Goal: Task Accomplishment & Management: Use online tool/utility

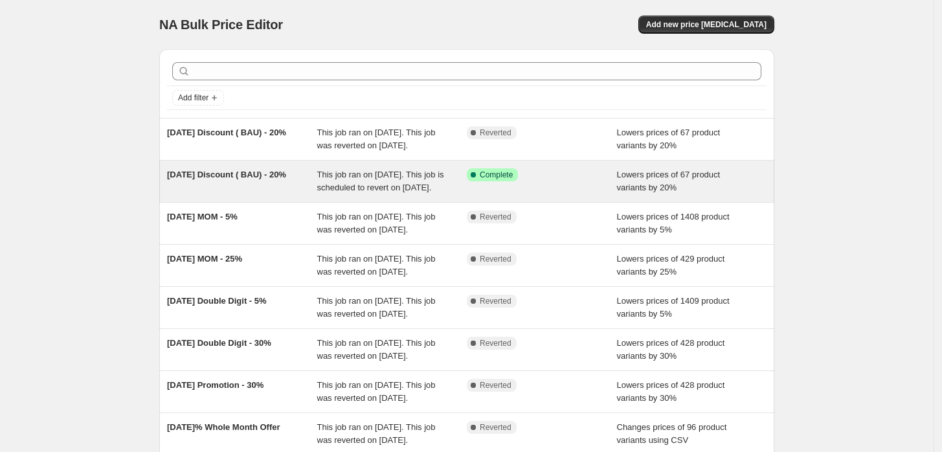
click at [360, 192] on span "This job ran on [DATE]. This job is scheduled to revert on [DATE]." at bounding box center [380, 181] width 127 height 23
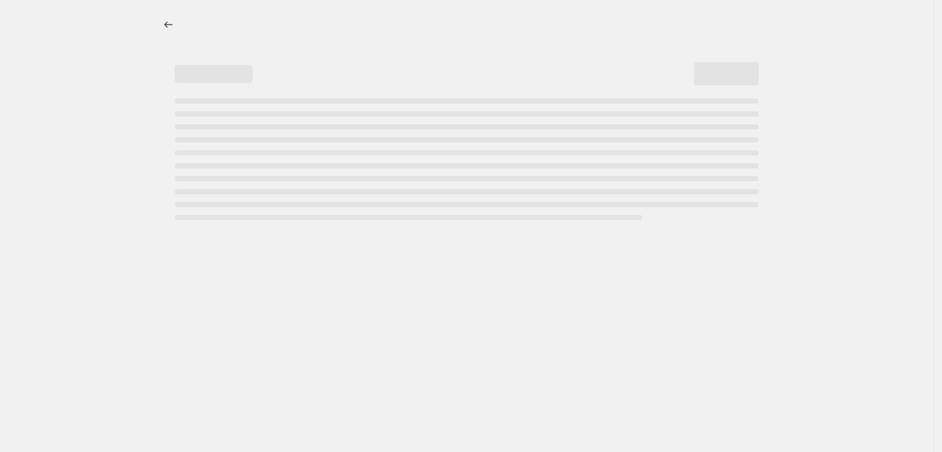
select select "percentage"
select select "no_change"
select select "collection"
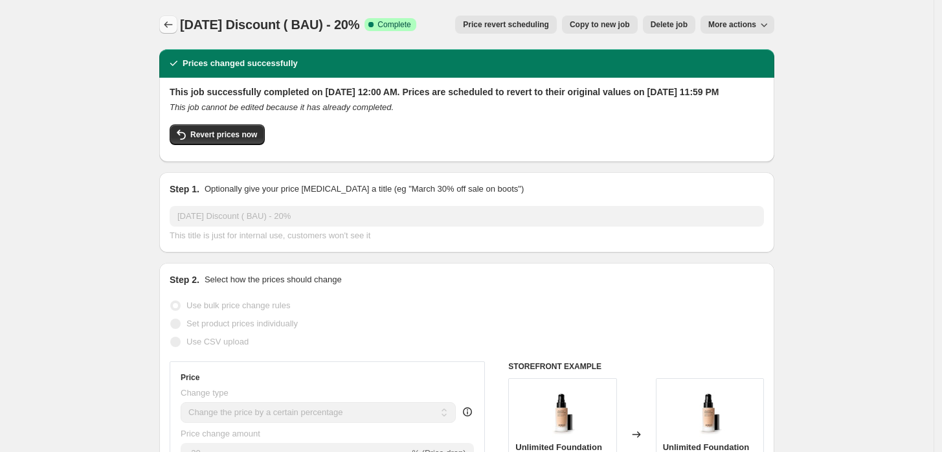
click at [166, 27] on icon "Price change jobs" at bounding box center [168, 24] width 13 height 13
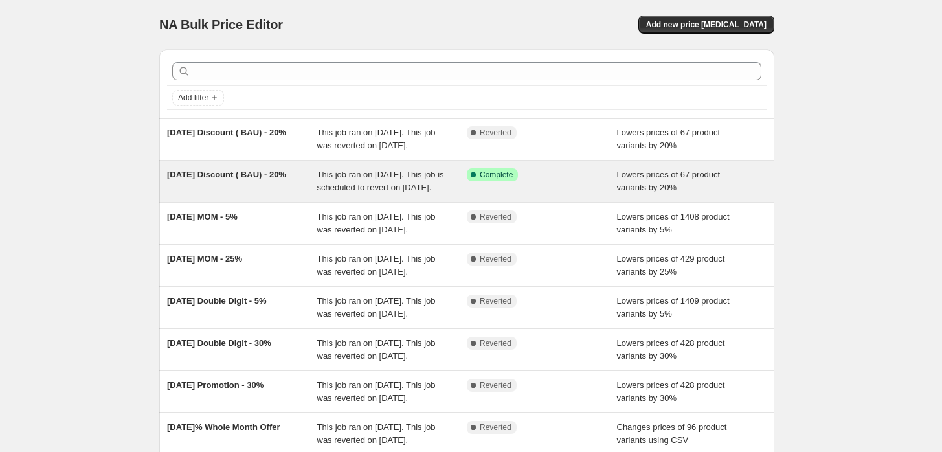
click at [464, 194] on div "This job ran on [DATE]. This job is scheduled to revert on [DATE]." at bounding box center [392, 181] width 150 height 26
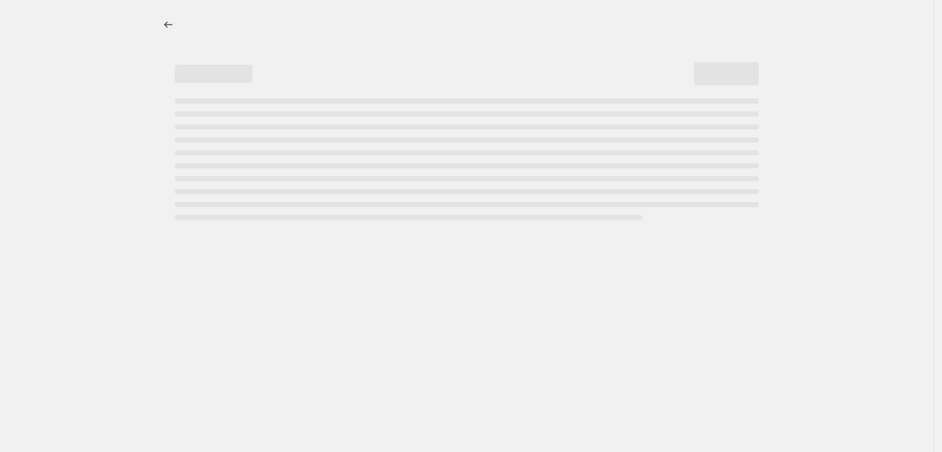
select select "percentage"
select select "no_change"
select select "collection"
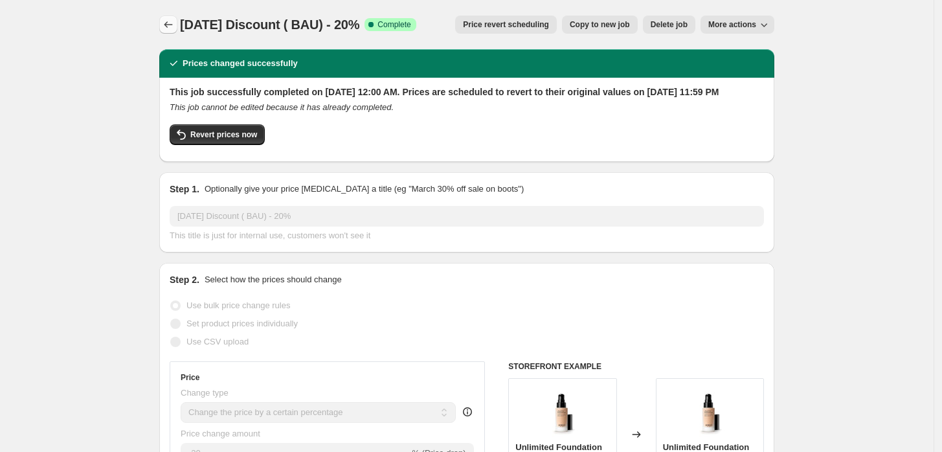
click at [173, 32] on button "Price change jobs" at bounding box center [168, 25] width 18 height 18
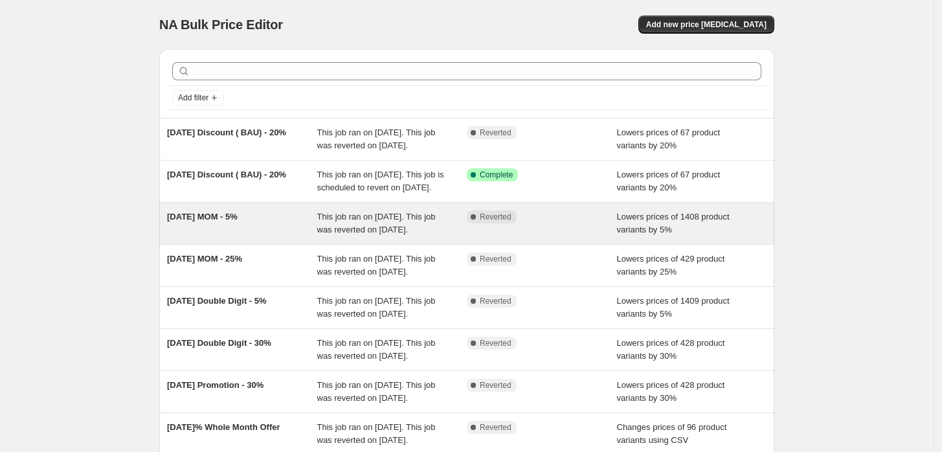
click at [392, 244] on div "[DATE] MOM - 5% This job ran on [DATE]. This job was reverted on [DATE]. Comple…" at bounding box center [466, 223] width 615 height 41
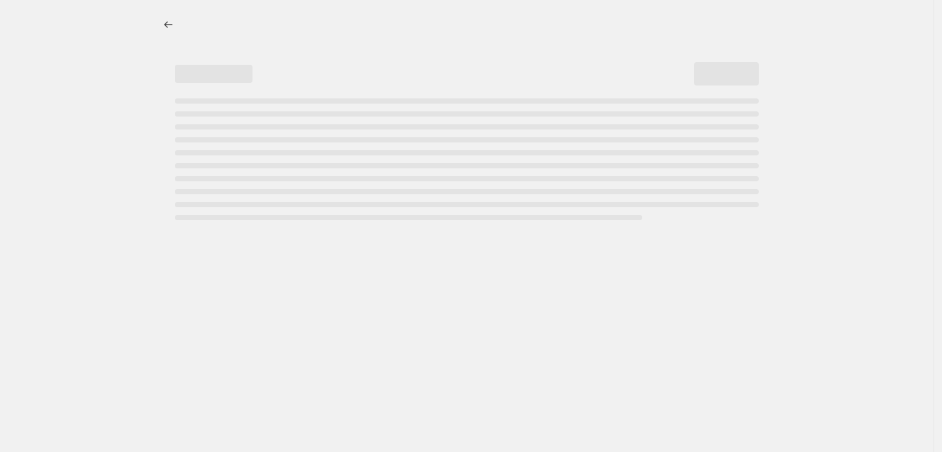
select select "percentage"
select select "no_change"
select select "collection"
select select "not_equal"
select select "collection"
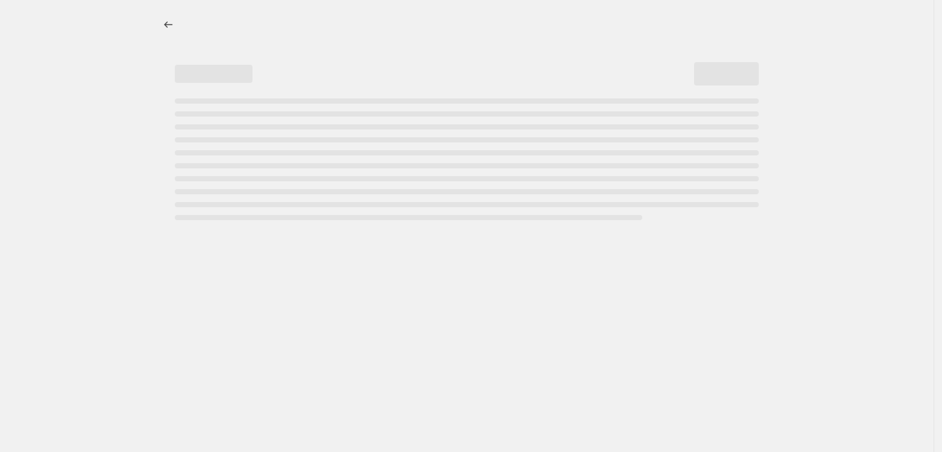
select select "not_equal"
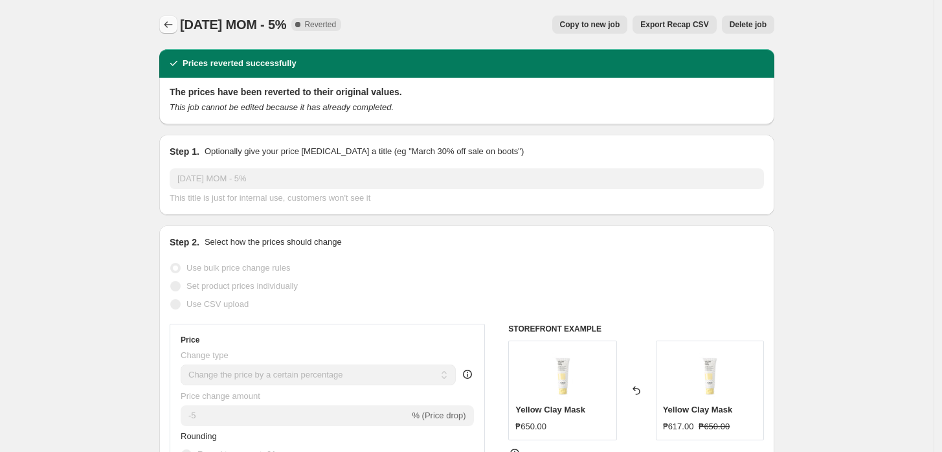
click at [172, 27] on icon "Price change jobs" at bounding box center [168, 24] width 13 height 13
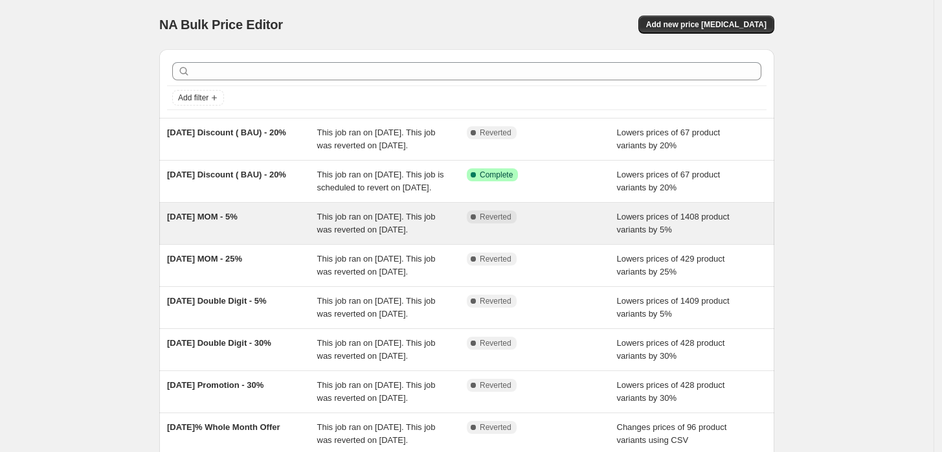
click at [373, 236] on div "This job ran on [DATE]. This job was reverted on [DATE]." at bounding box center [392, 223] width 150 height 26
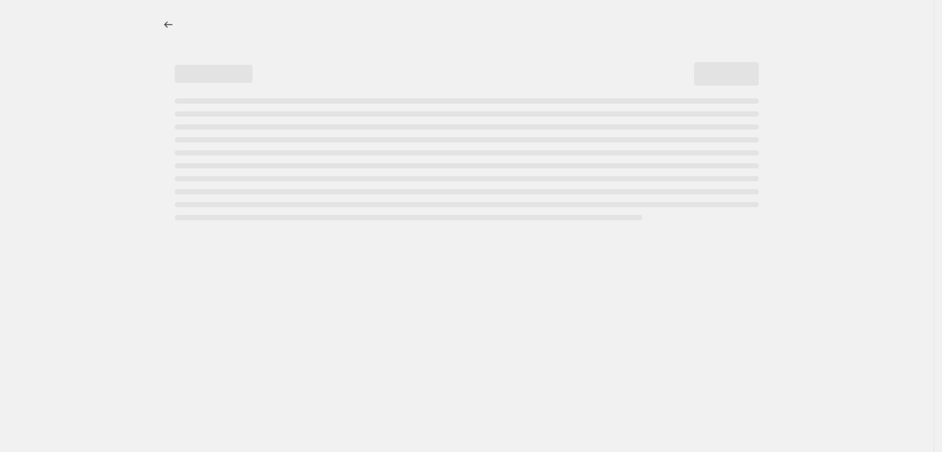
select select "percentage"
select select "no_change"
select select "collection"
select select "not_equal"
select select "collection"
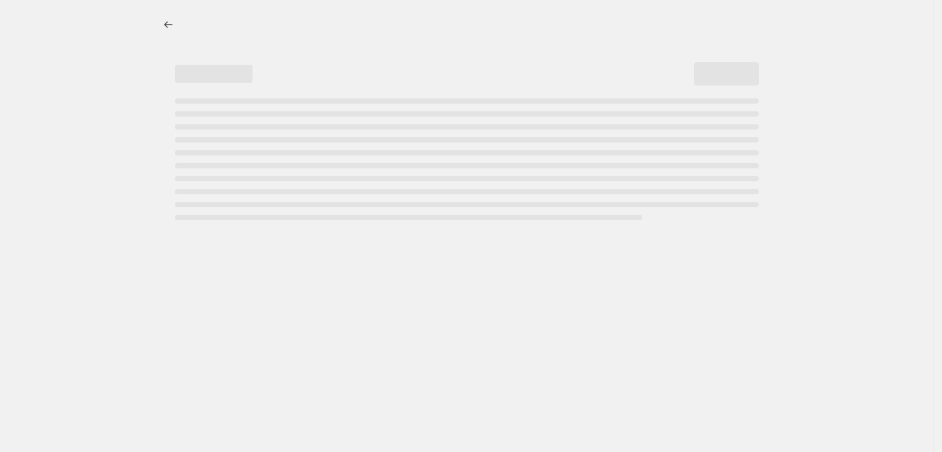
select select "not_equal"
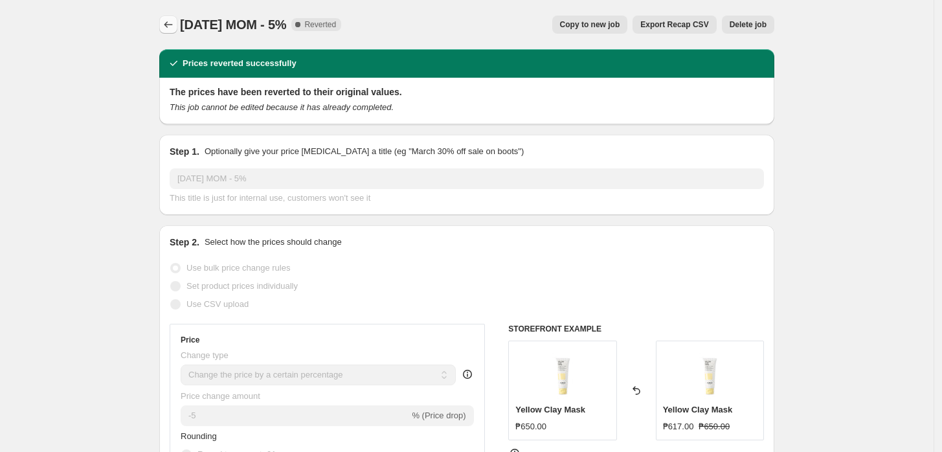
click at [175, 27] on icon "Price change jobs" at bounding box center [168, 24] width 13 height 13
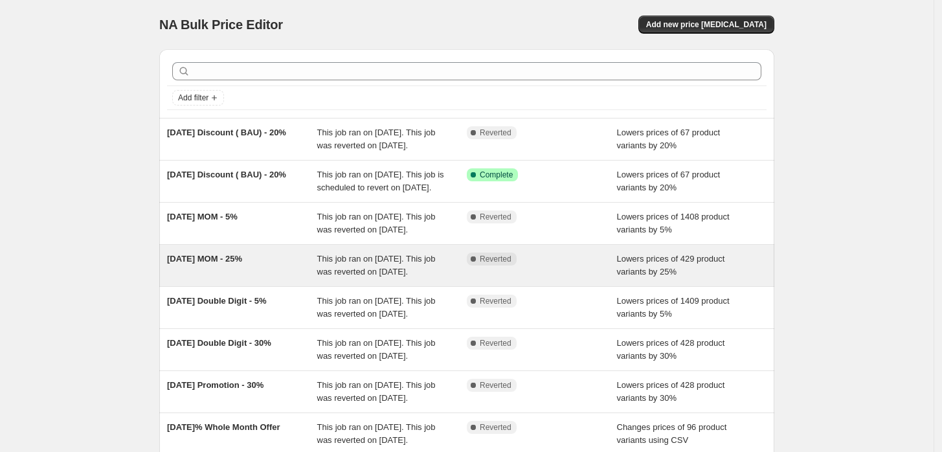
click at [388, 276] on span "This job ran on [DATE]. This job was reverted on [DATE]." at bounding box center [376, 265] width 118 height 23
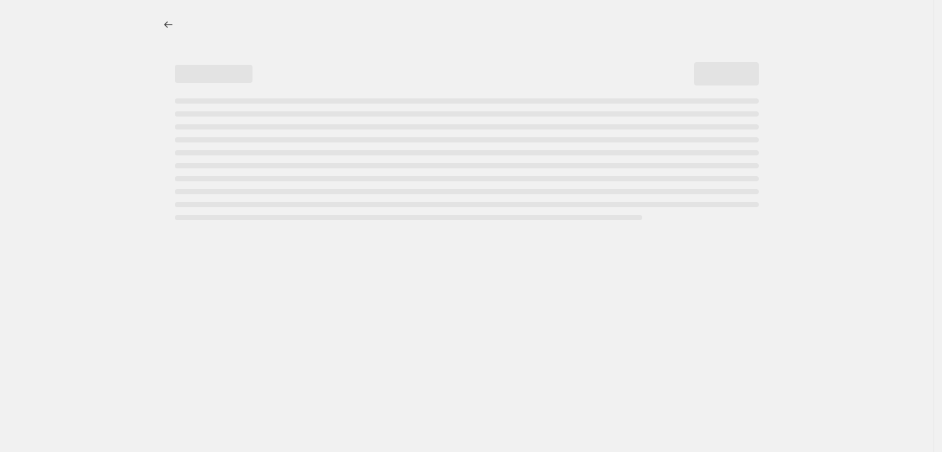
select select "percentage"
select select "no_change"
select select "collection"
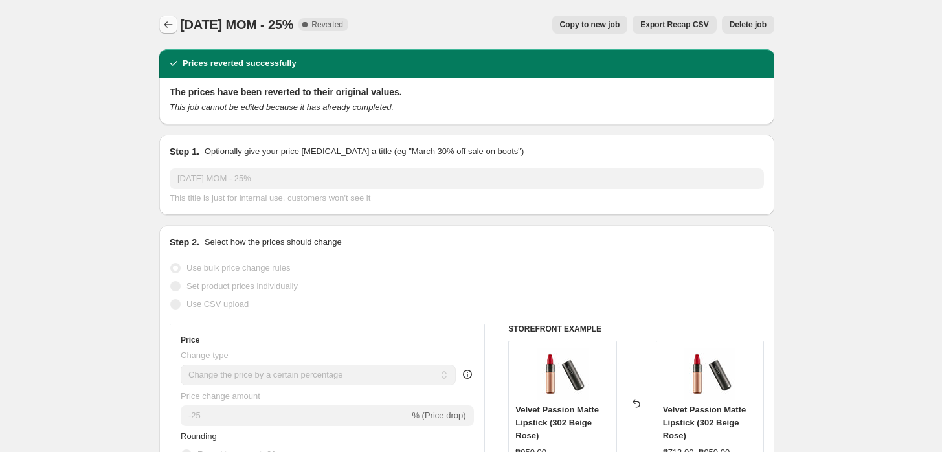
click at [171, 23] on icon "Price change jobs" at bounding box center [168, 24] width 13 height 13
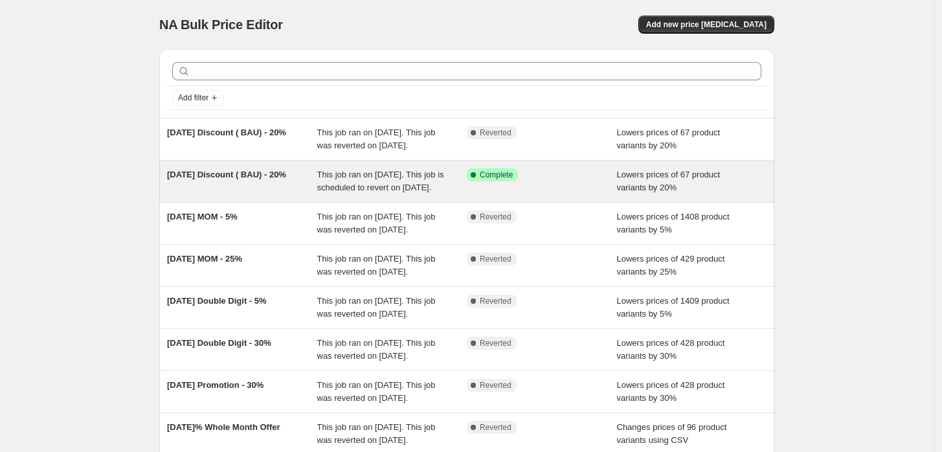
click at [397, 192] on span "This job ran on [DATE]. This job is scheduled to revert on [DATE]." at bounding box center [380, 181] width 127 height 23
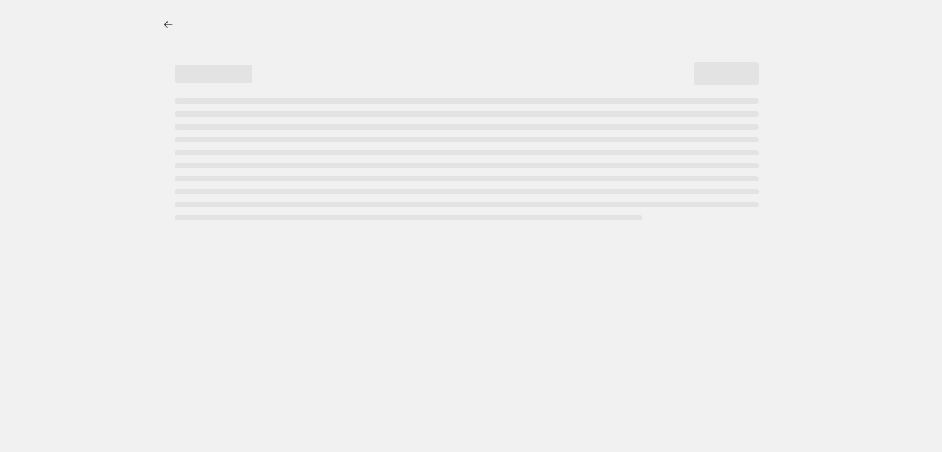
select select "percentage"
select select "no_change"
select select "collection"
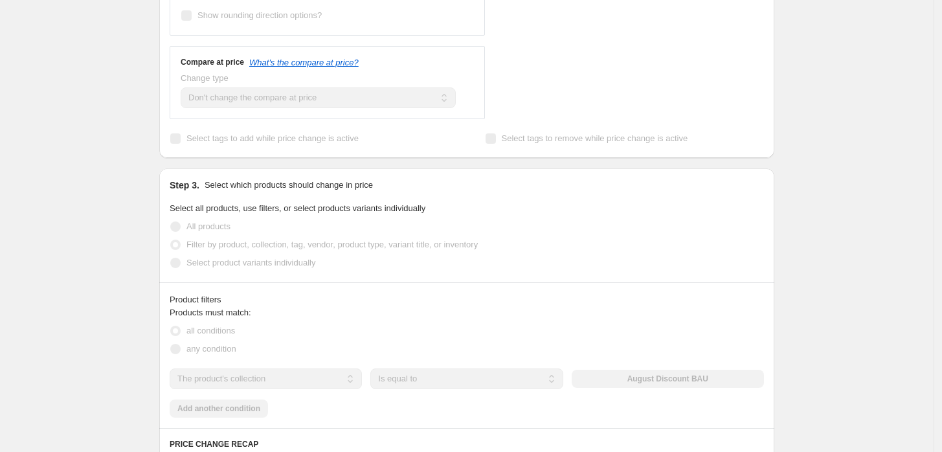
scroll to position [575, 0]
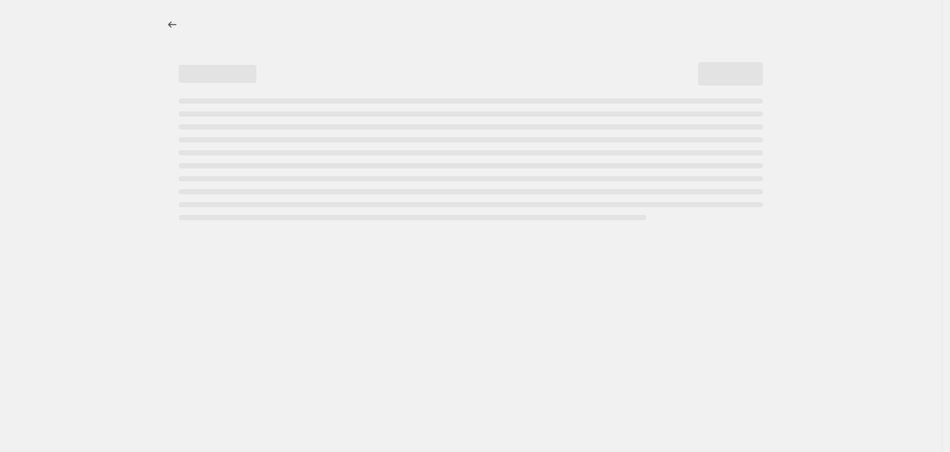
select select "percentage"
select select "no_change"
select select "collection"
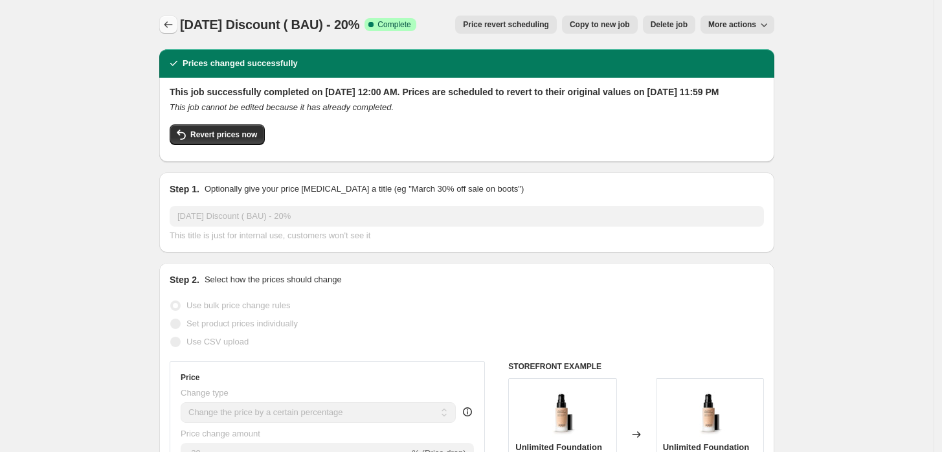
click at [167, 26] on button "Price change jobs" at bounding box center [168, 25] width 18 height 18
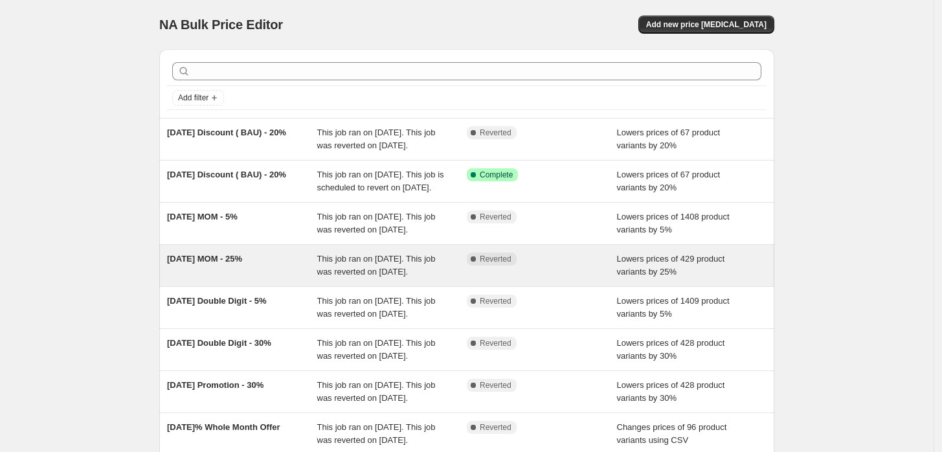
click at [244, 278] on div "[DATE] MOM - 25%" at bounding box center [242, 265] width 150 height 26
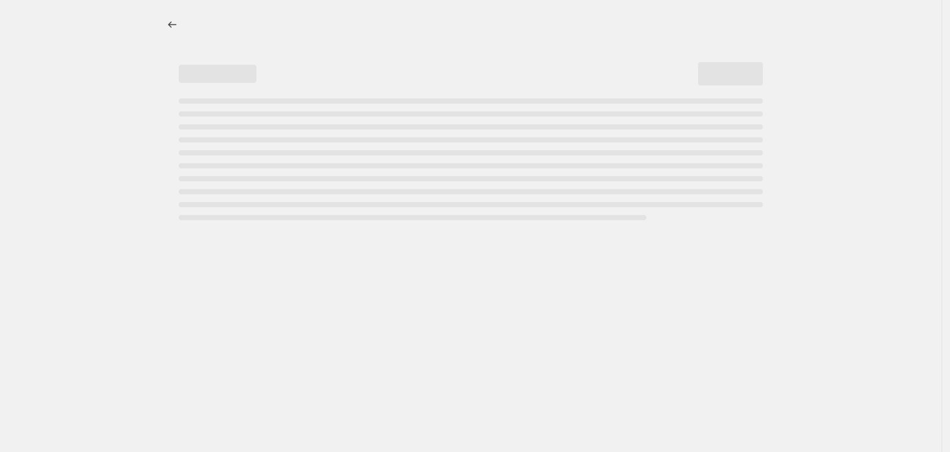
select select "percentage"
select select "no_change"
select select "collection"
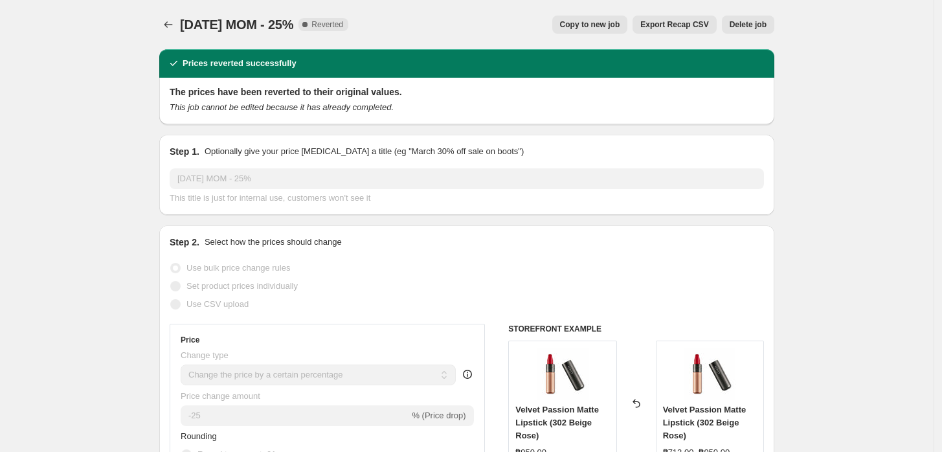
click at [611, 27] on span "Copy to new job" at bounding box center [590, 24] width 60 height 10
select select "percentage"
select select "no_change"
select select "collection"
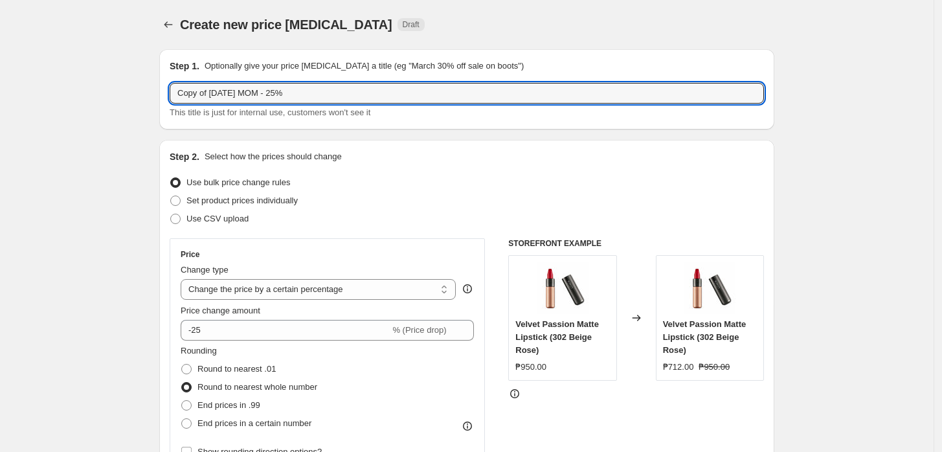
drag, startPoint x: 213, startPoint y: 91, endPoint x: 136, endPoint y: 92, distance: 77.0
click at [217, 94] on input "[DATE] MOM - 25%" at bounding box center [467, 93] width 594 height 21
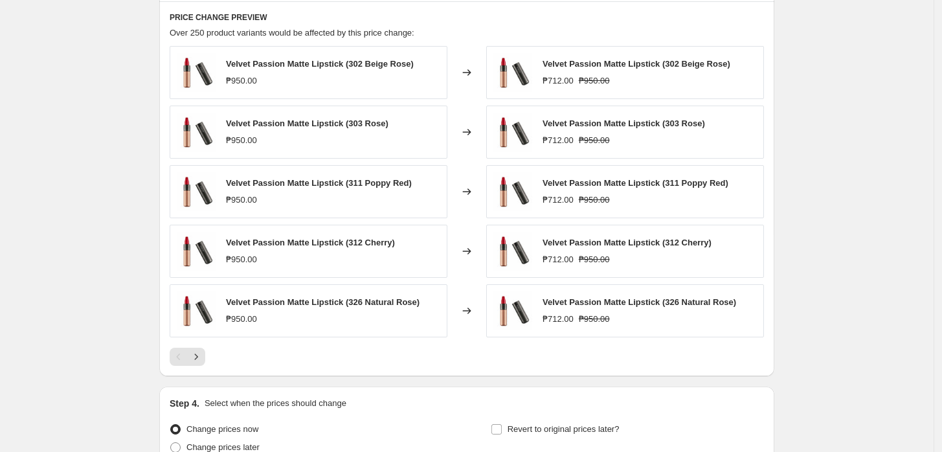
scroll to position [988, 0]
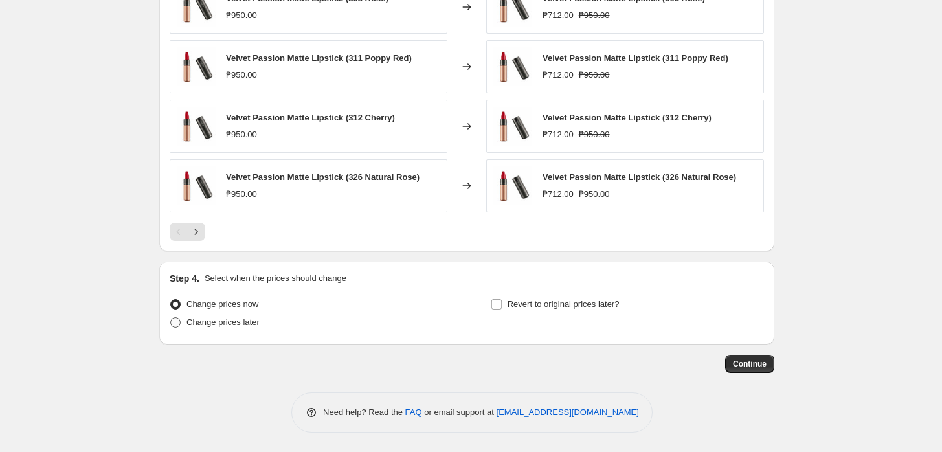
type input "2025 September EOM - 25%"
click at [218, 322] on span "Change prices later" at bounding box center [222, 322] width 73 height 10
click at [171, 318] on input "Change prices later" at bounding box center [170, 317] width 1 height 1
radio input "true"
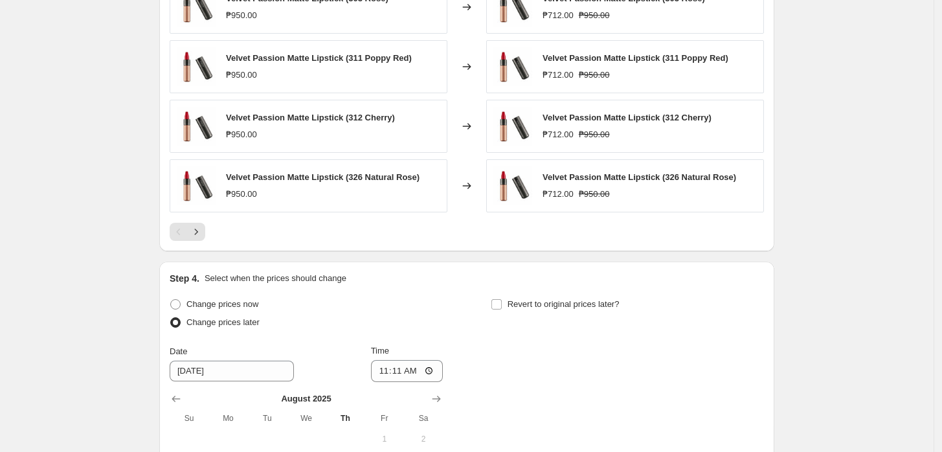
scroll to position [1132, 0]
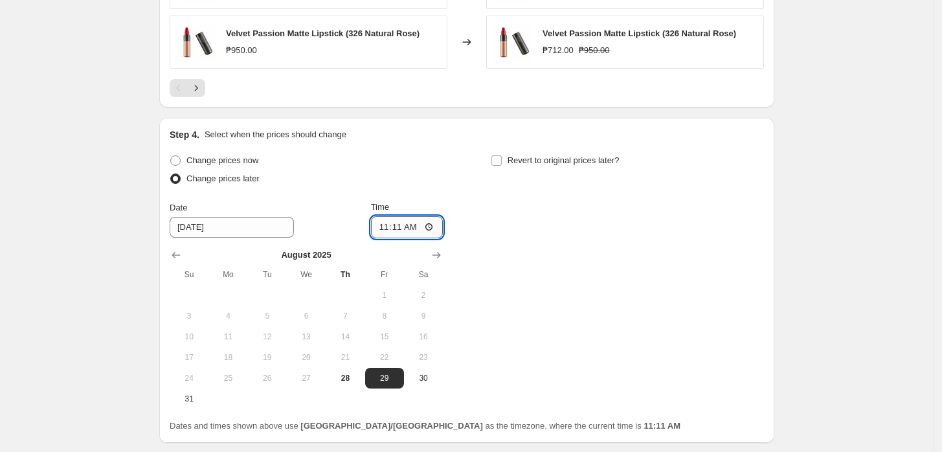
click at [399, 234] on input "11:11" at bounding box center [407, 227] width 73 height 22
type input "00:00"
click at [498, 159] on input "Revert to original prices later?" at bounding box center [496, 160] width 10 height 10
checkbox input "true"
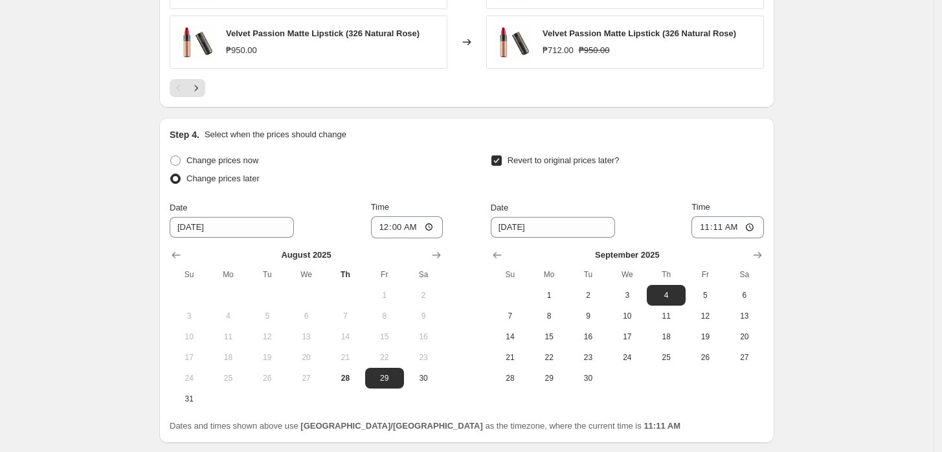
click at [424, 256] on div at bounding box center [306, 255] width 273 height 13
click at [506, 255] on button "Show previous month, August 2025" at bounding box center [497, 255] width 18 height 18
drag, startPoint x: 517, startPoint y: 399, endPoint x: 534, endPoint y: 397, distance: 16.9
click at [518, 399] on span "31" at bounding box center [510, 399] width 28 height 10
type input "8/31/2025"
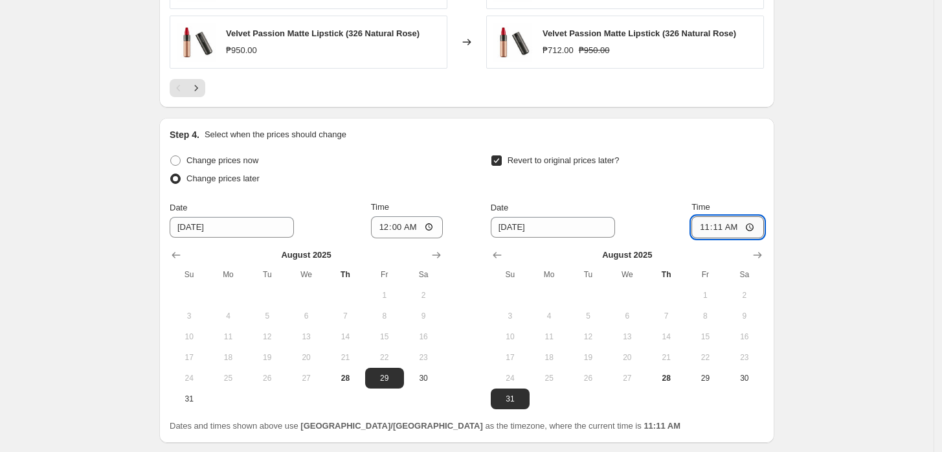
click at [718, 225] on input "11:11" at bounding box center [727, 227] width 73 height 22
click at [710, 227] on input "11:11" at bounding box center [727, 227] width 73 height 22
type input "23:59"
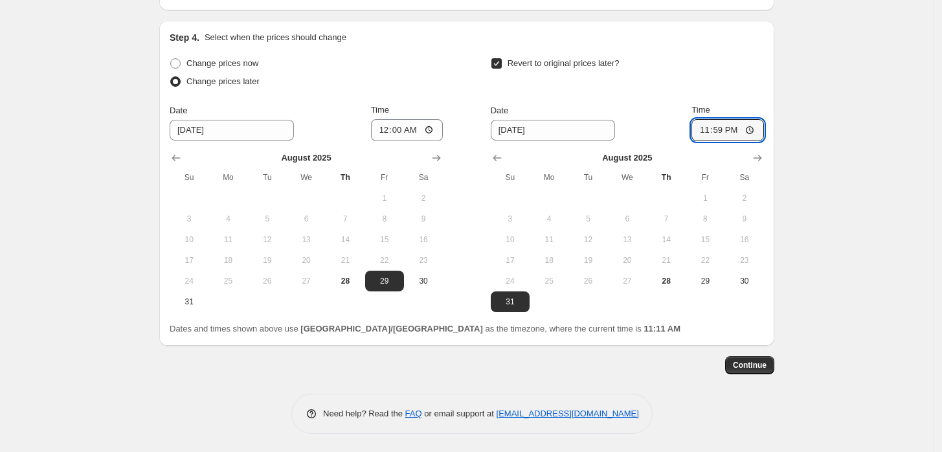
scroll to position [1229, 0]
click at [759, 363] on span "Continue" at bounding box center [750, 364] width 34 height 10
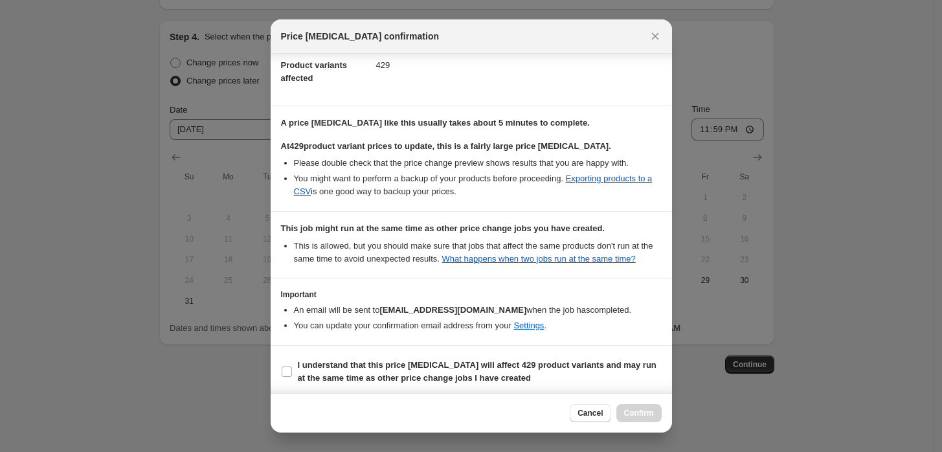
scroll to position [161, 0]
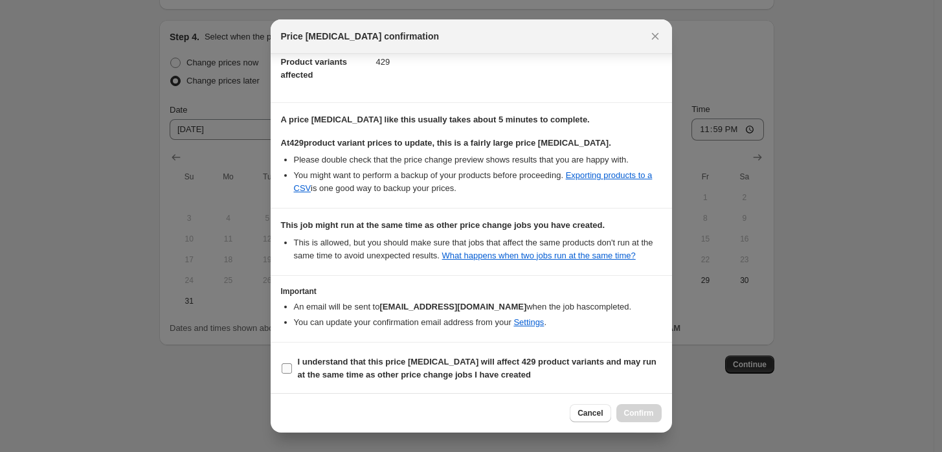
click at [290, 367] on input "I understand that this price change job will affect 429 product variants and ma…" at bounding box center [287, 368] width 10 height 10
checkbox input "true"
click at [629, 410] on span "Confirm" at bounding box center [639, 413] width 30 height 10
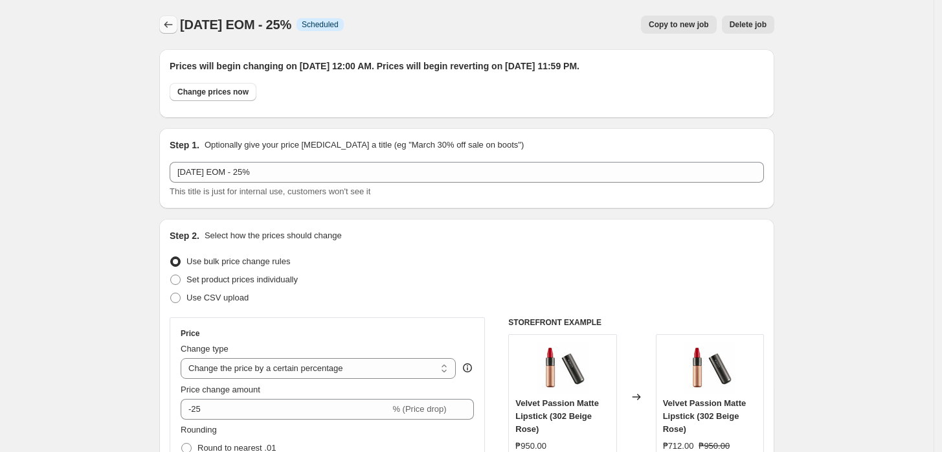
click at [166, 26] on icon "Price change jobs" at bounding box center [168, 24] width 13 height 13
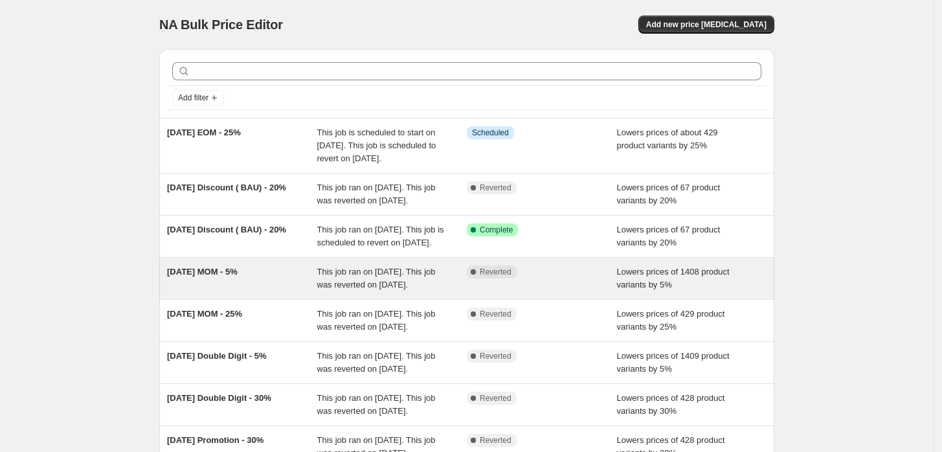
click at [370, 289] on span "This job ran on [DATE]. This job was reverted on [DATE]." at bounding box center [376, 278] width 118 height 23
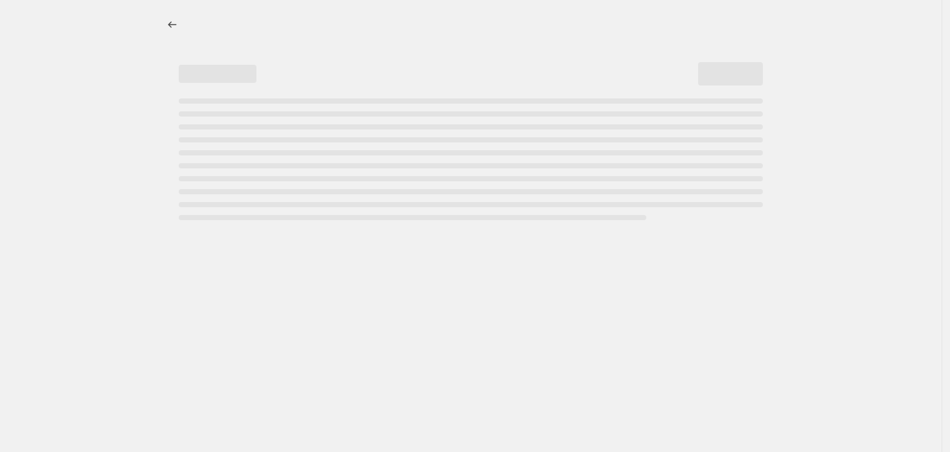
select select "percentage"
select select "no_change"
select select "collection"
select select "not_equal"
select select "collection"
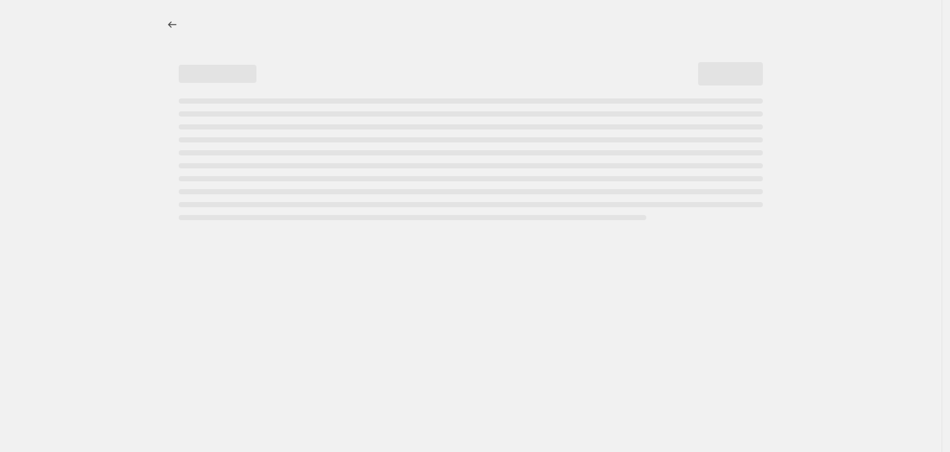
select select "not_equal"
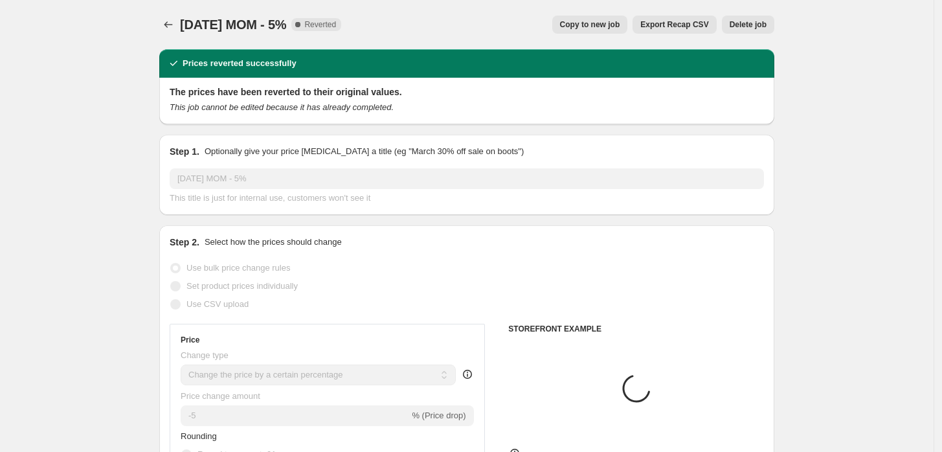
click at [609, 23] on span "Copy to new job" at bounding box center [590, 24] width 60 height 10
select select "percentage"
select select "no_change"
select select "collection"
select select "not_equal"
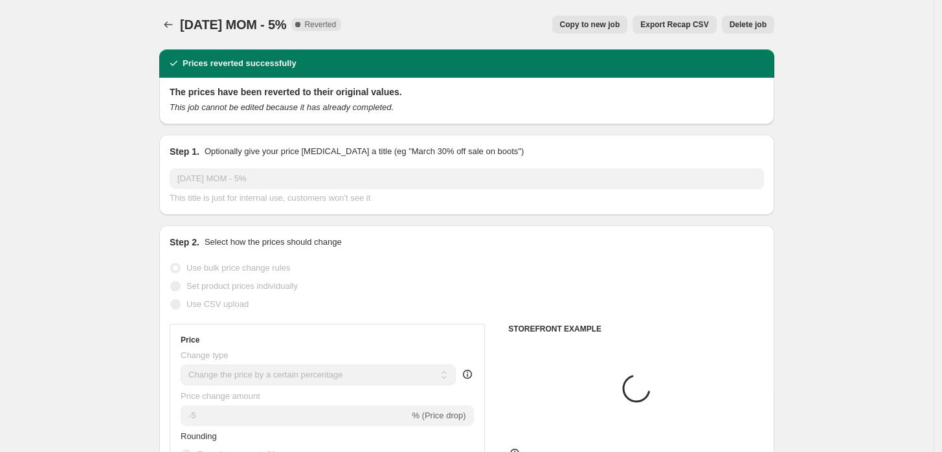
select select "collection"
select select "not_equal"
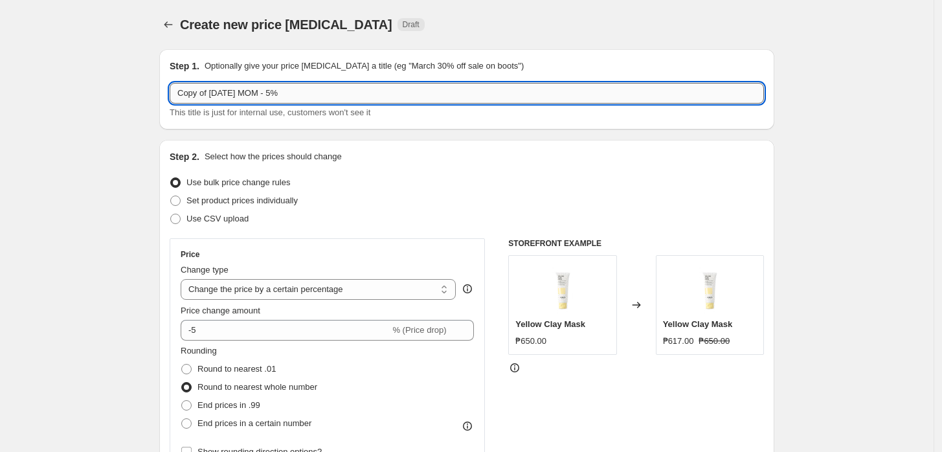
click at [269, 95] on input "Copy of 2025 August MOM - 5%" at bounding box center [467, 93] width 594 height 21
drag, startPoint x: 214, startPoint y: 94, endPoint x: 145, endPoint y: 95, distance: 68.6
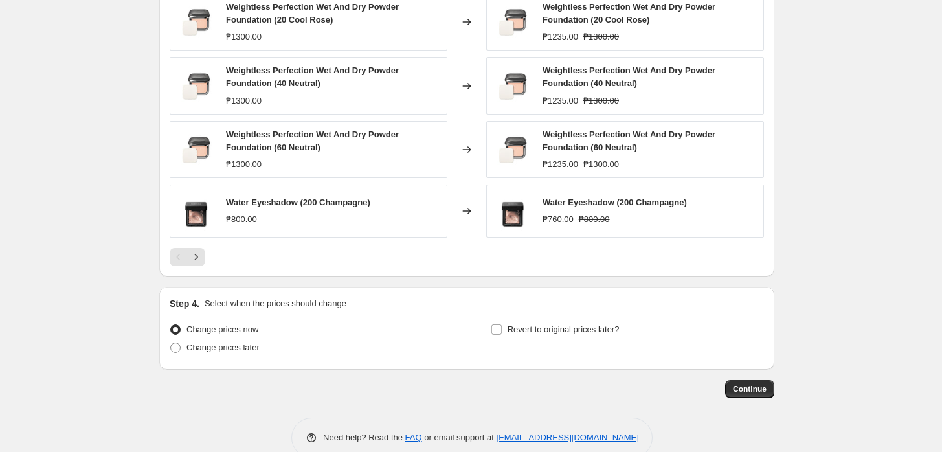
scroll to position [1007, 0]
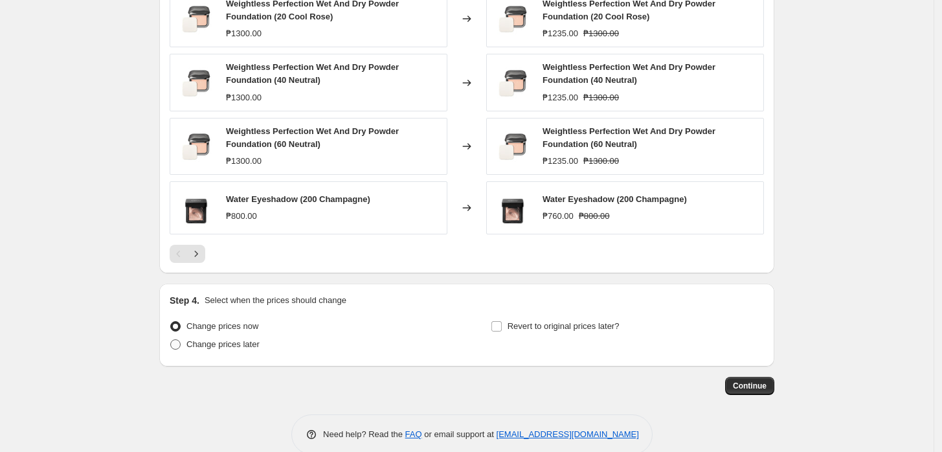
type input "2025 August EOM - 5%"
click at [238, 344] on span "Change prices later" at bounding box center [222, 344] width 73 height 10
click at [171, 340] on input "Change prices later" at bounding box center [170, 339] width 1 height 1
radio input "true"
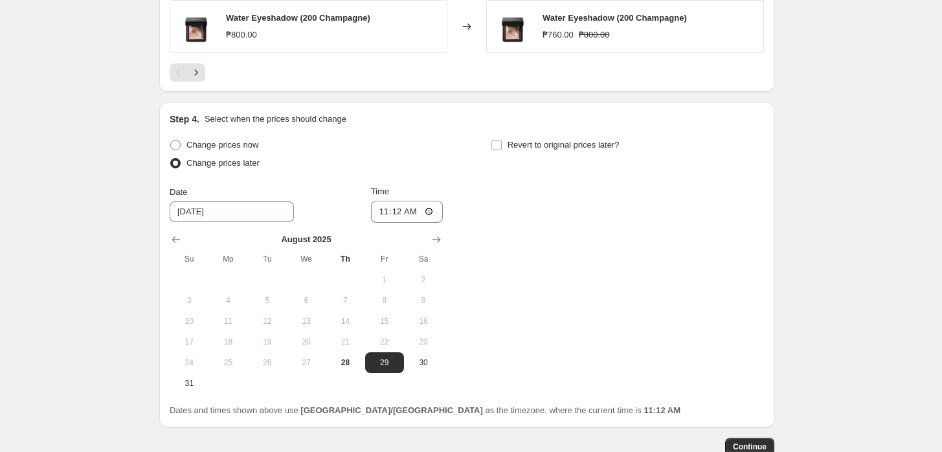
scroll to position [1222, 0]
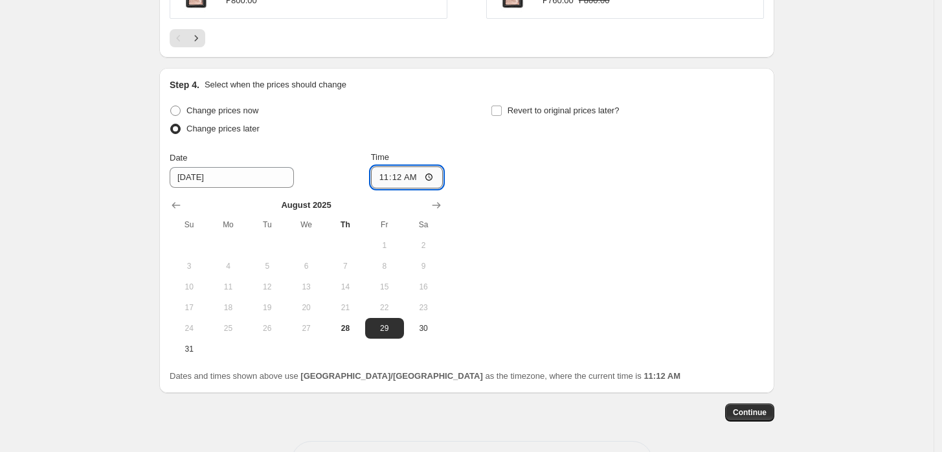
click at [388, 175] on input "11:12" at bounding box center [407, 177] width 73 height 22
type input "00:00"
click at [500, 107] on input "Revert to original prices later?" at bounding box center [496, 111] width 10 height 10
checkbox input "true"
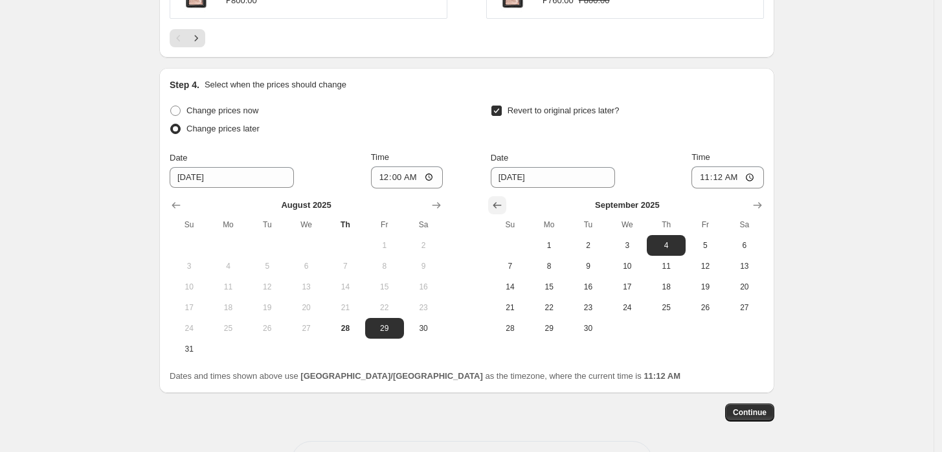
click at [499, 208] on icon "Show previous month, August 2025" at bounding box center [497, 205] width 13 height 13
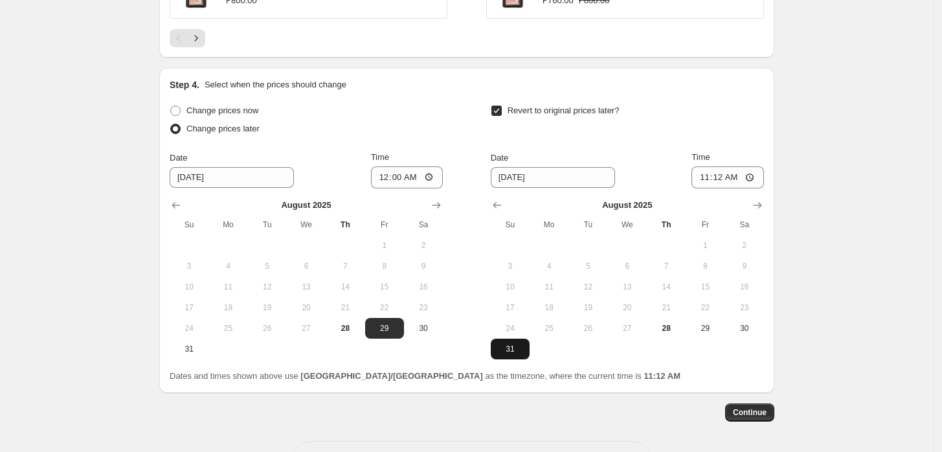
click at [507, 348] on span "31" at bounding box center [510, 349] width 28 height 10
type input "8/31/2025"
click at [721, 177] on input "11:12" at bounding box center [727, 177] width 73 height 22
type input "23:59"
click at [755, 414] on span "Continue" at bounding box center [750, 412] width 34 height 10
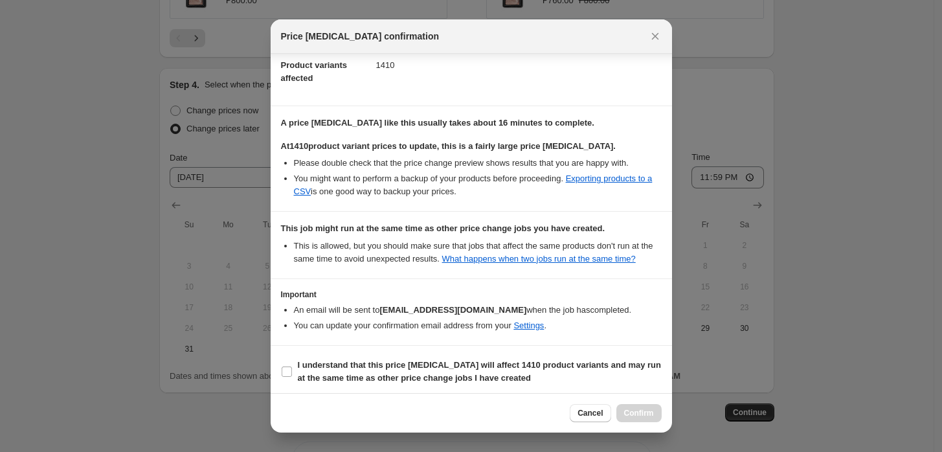
scroll to position [161, 0]
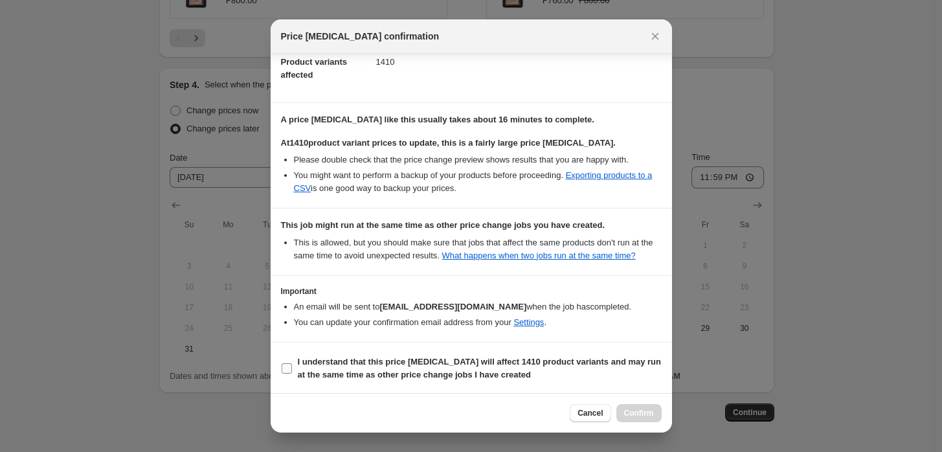
click at [287, 368] on input "I understand that this price change job will affect 1410 product variants and m…" at bounding box center [287, 368] width 10 height 10
checkbox input "true"
click at [644, 416] on span "Confirm" at bounding box center [639, 413] width 30 height 10
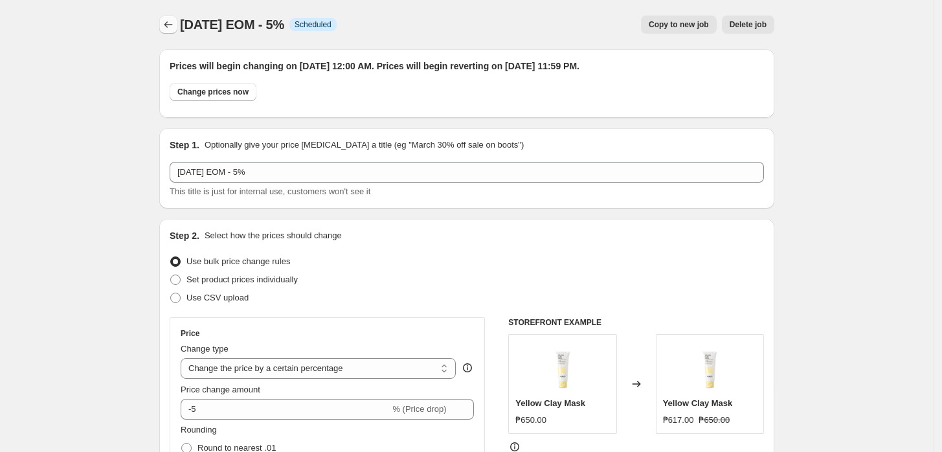
click at [167, 22] on icon "Price change jobs" at bounding box center [168, 24] width 13 height 13
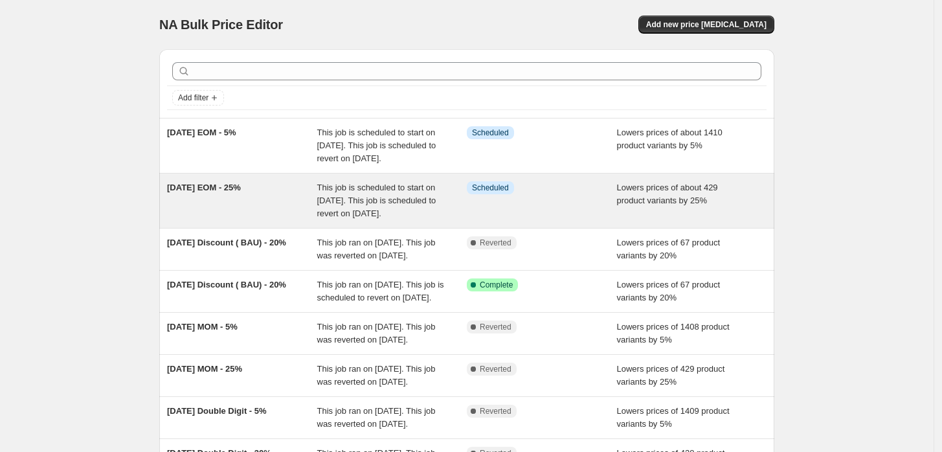
drag, startPoint x: 385, startPoint y: 217, endPoint x: 311, endPoint y: 224, distance: 74.8
click at [311, 220] on div "2025 September EOM - 25%" at bounding box center [242, 200] width 150 height 39
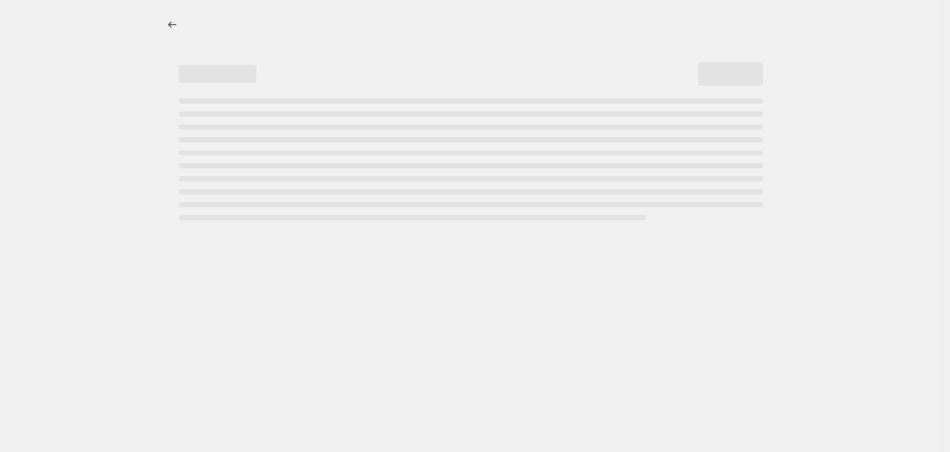
select select "percentage"
select select "no_change"
select select "collection"
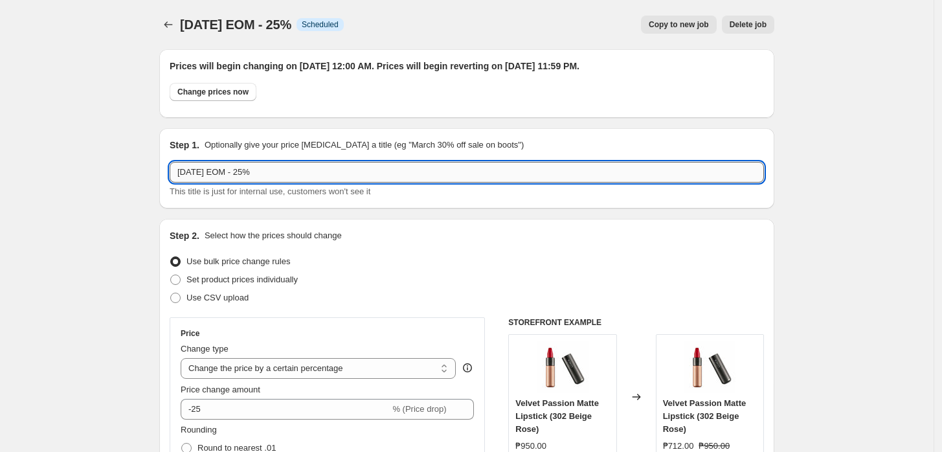
click at [227, 175] on input "2025 September EOM - 25%" at bounding box center [467, 172] width 594 height 21
type input "2025 August EOM - 25%"
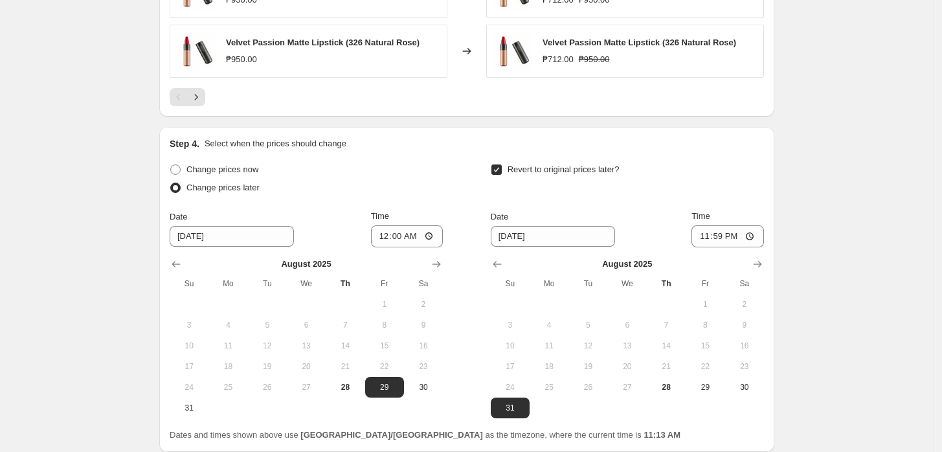
scroll to position [1295, 0]
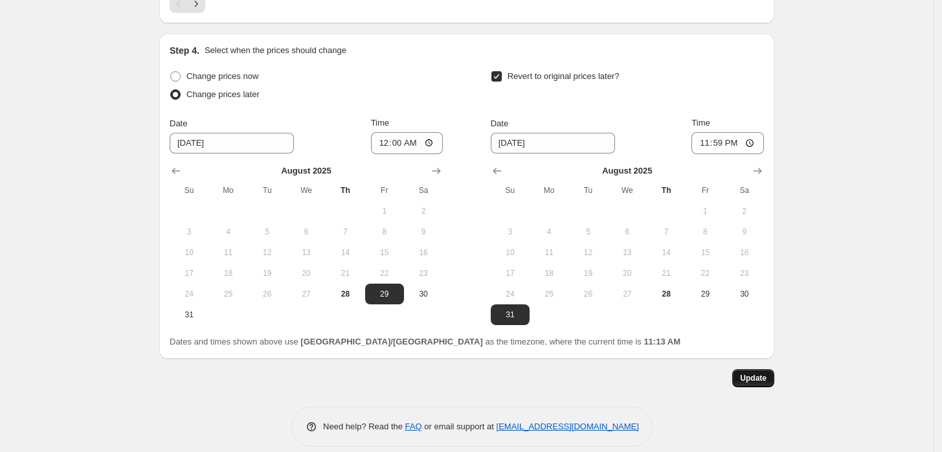
click at [763, 385] on button "Update" at bounding box center [753, 378] width 42 height 18
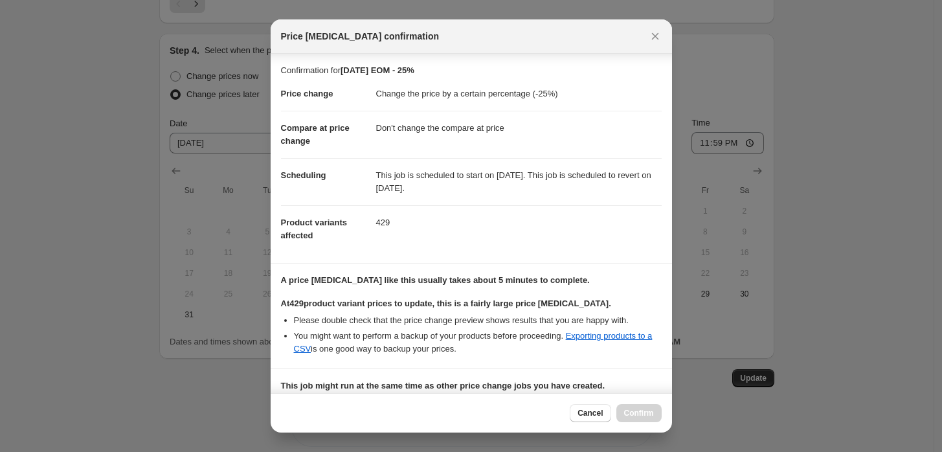
scroll to position [161, 0]
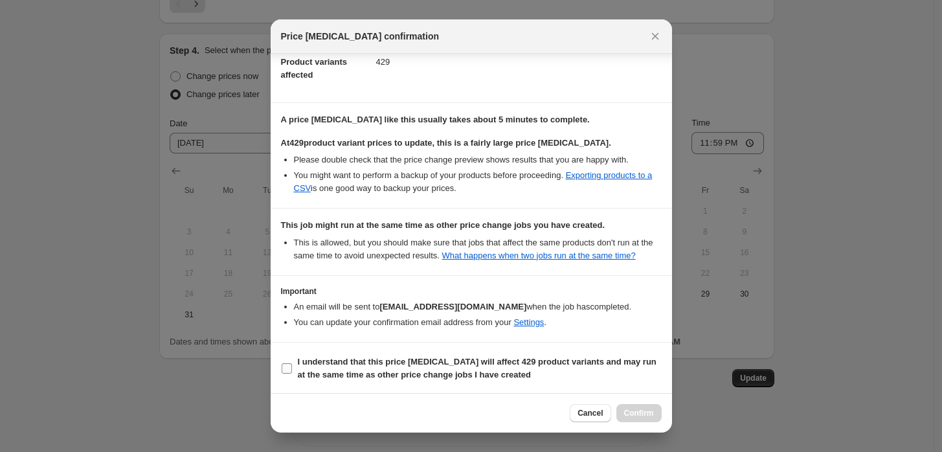
click at [287, 365] on input "I understand that this price change job will affect 429 product variants and ma…" at bounding box center [287, 368] width 10 height 10
checkbox input "true"
drag, startPoint x: 642, startPoint y: 417, endPoint x: 636, endPoint y: 410, distance: 9.2
click at [642, 416] on span "Confirm" at bounding box center [639, 413] width 30 height 10
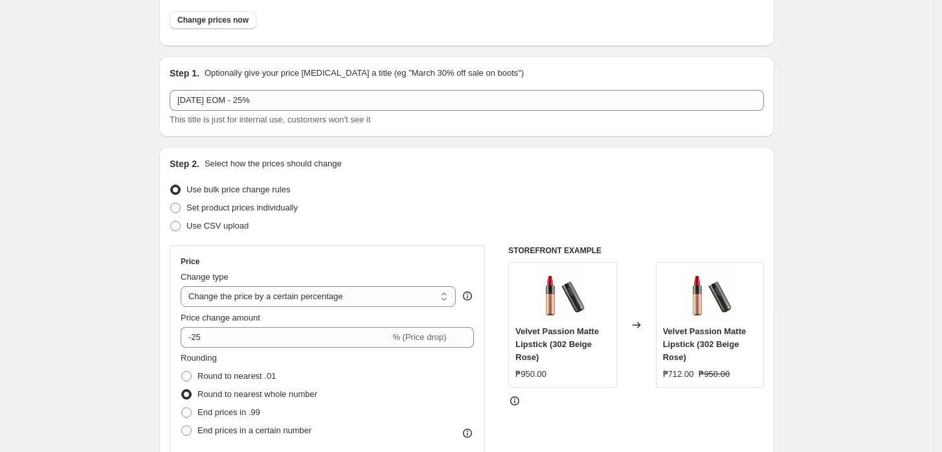
scroll to position [0, 0]
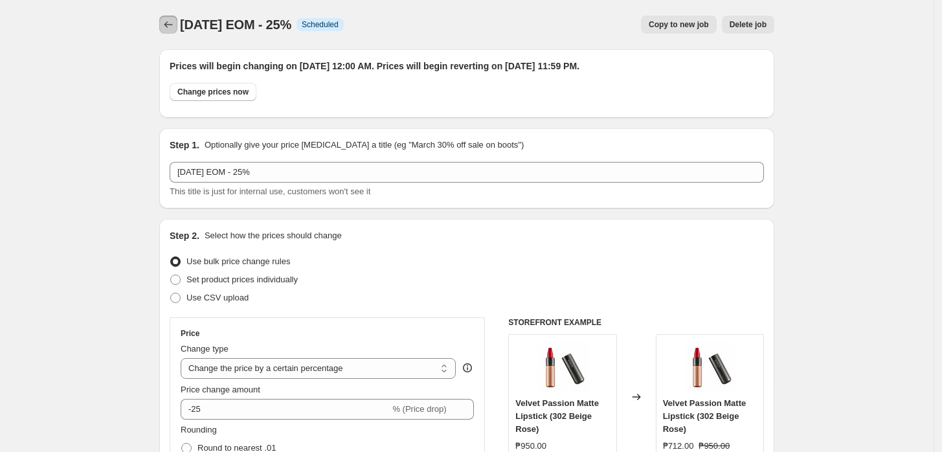
click at [170, 29] on icon "Price change jobs" at bounding box center [168, 24] width 13 height 13
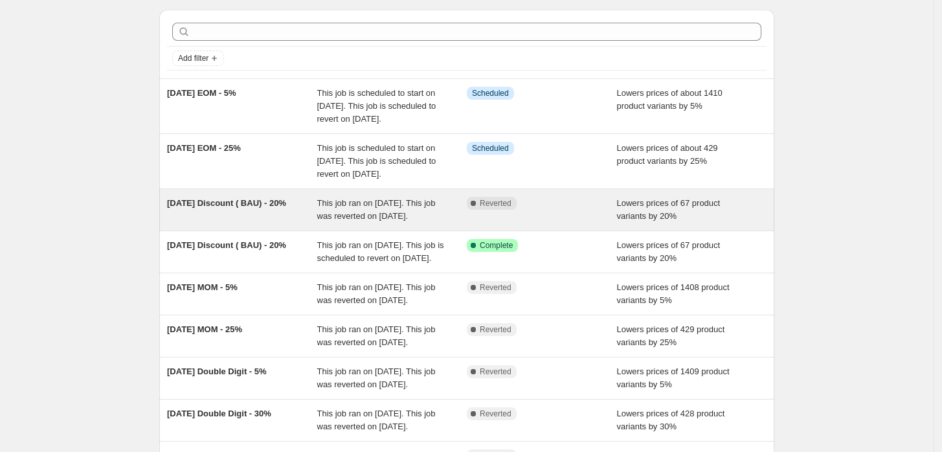
scroll to position [72, 0]
